Goal: Find specific page/section: Find specific page/section

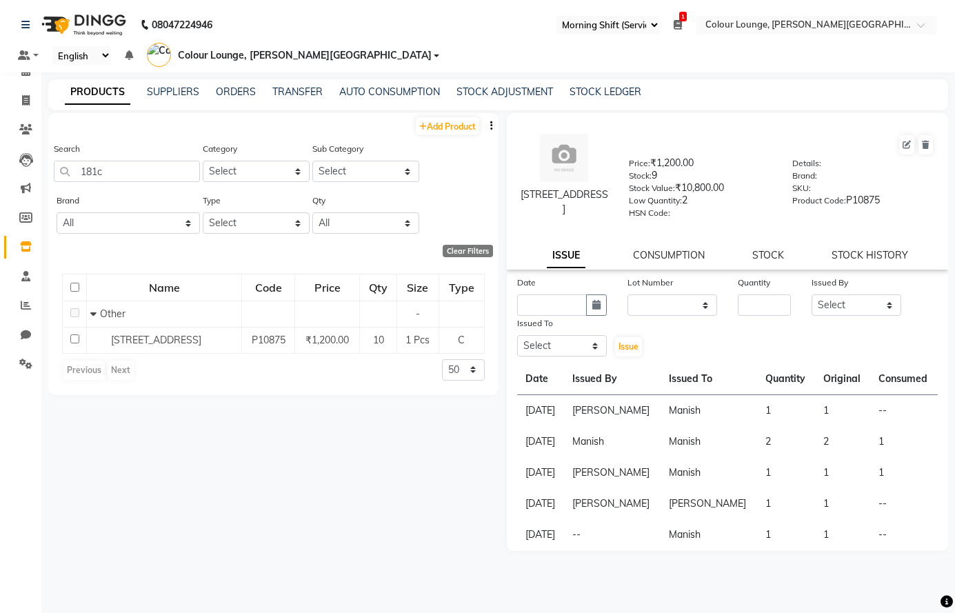
select select "67"
select select
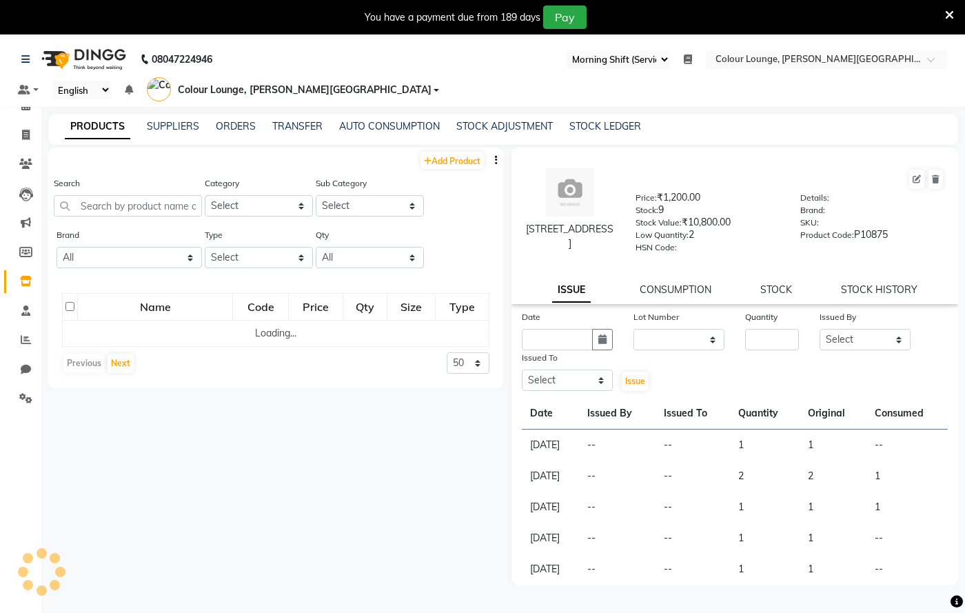
select select "67"
select select
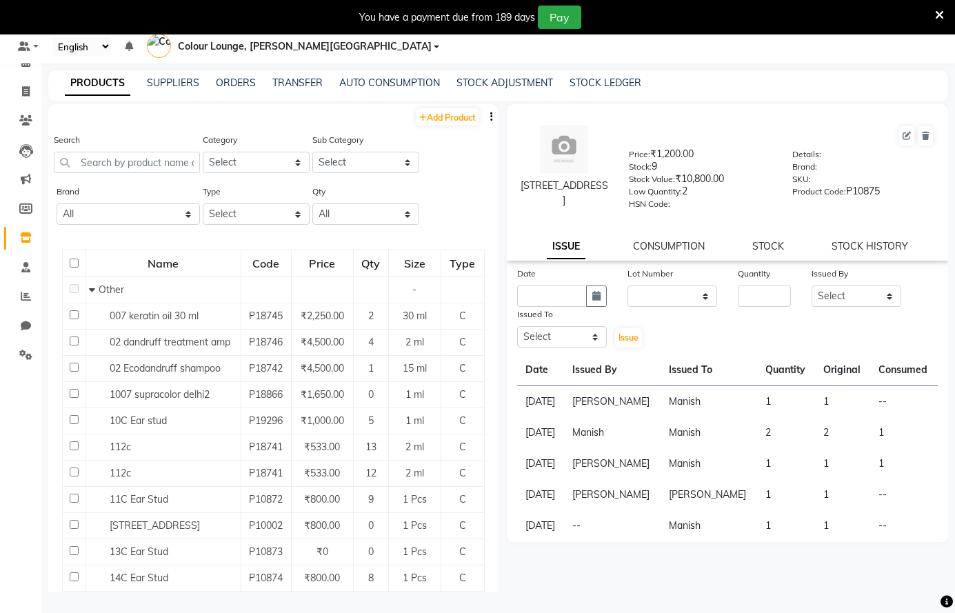
scroll to position [43, 0]
drag, startPoint x: 0, startPoint y: 0, endPoint x: 143, endPoint y: 158, distance: 212.9
click at [143, 158] on input "text" at bounding box center [127, 162] width 146 height 21
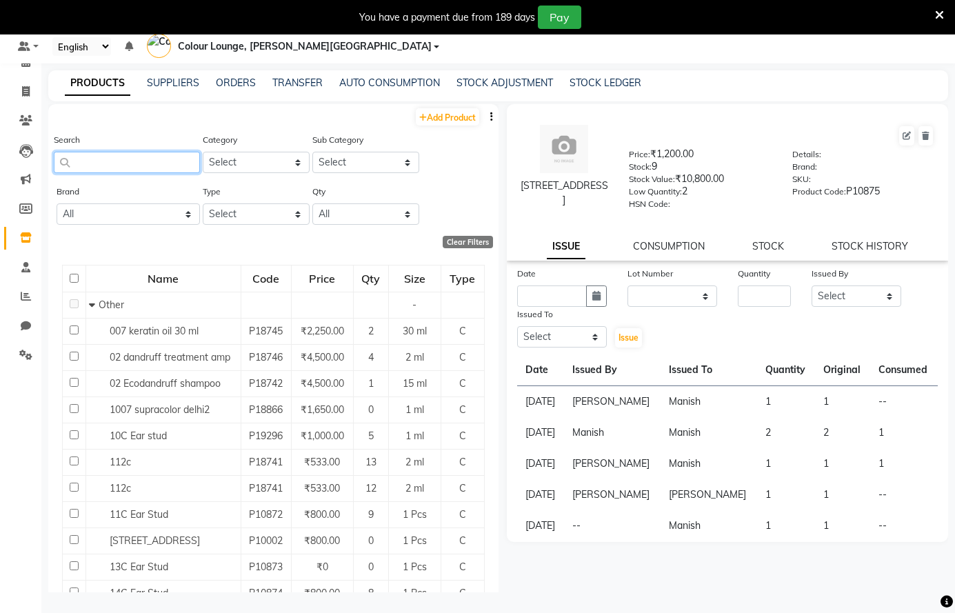
scroll to position [0, 0]
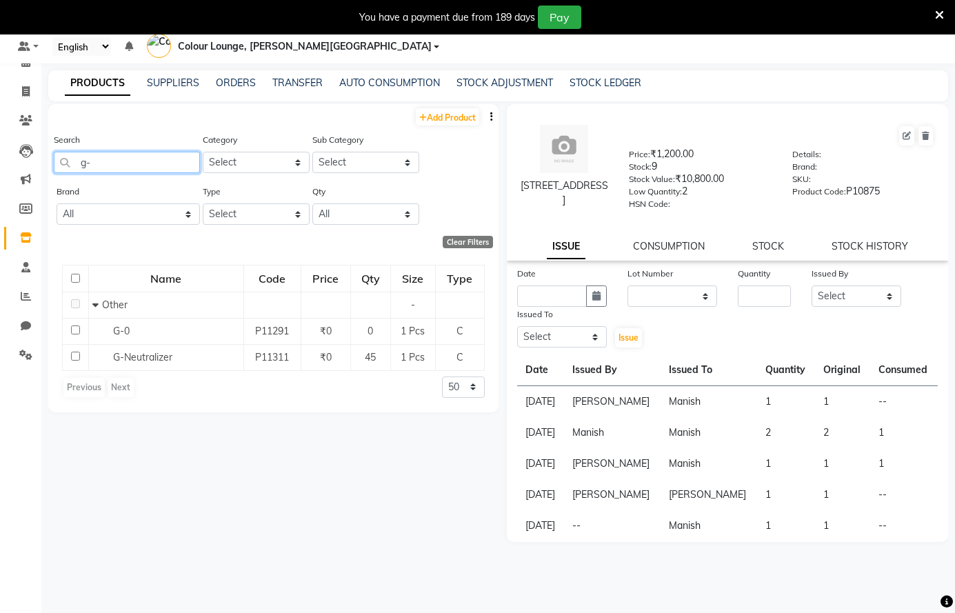
type input "g-n"
